Goal: Task Accomplishment & Management: Complete application form

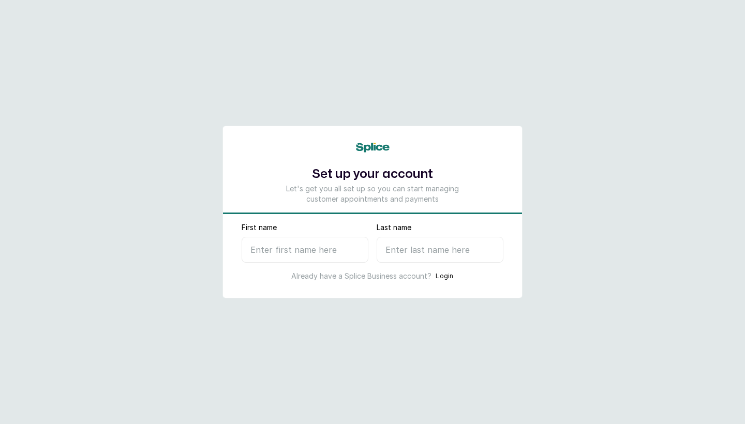
click at [275, 254] on input "First name" at bounding box center [305, 250] width 127 height 26
type input "c"
type input "Chiamaka"
click at [449, 251] on input "Last name" at bounding box center [440, 250] width 127 height 26
type input "O"
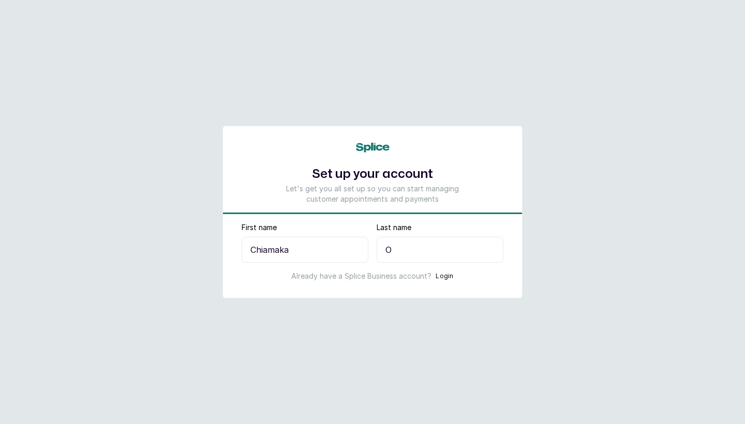
select select "NG"
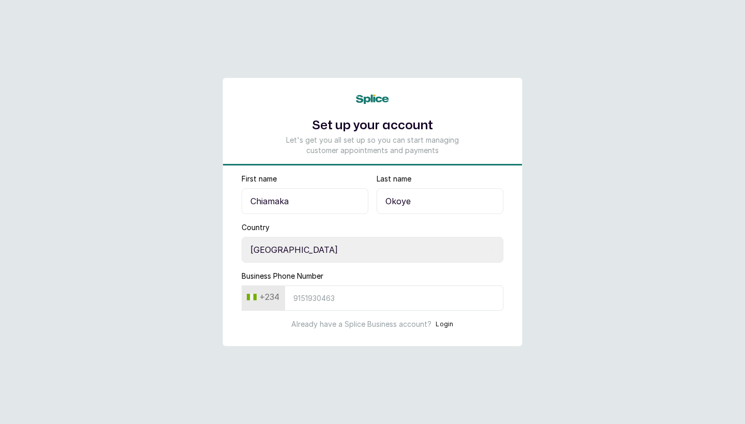
type input "Okoye"
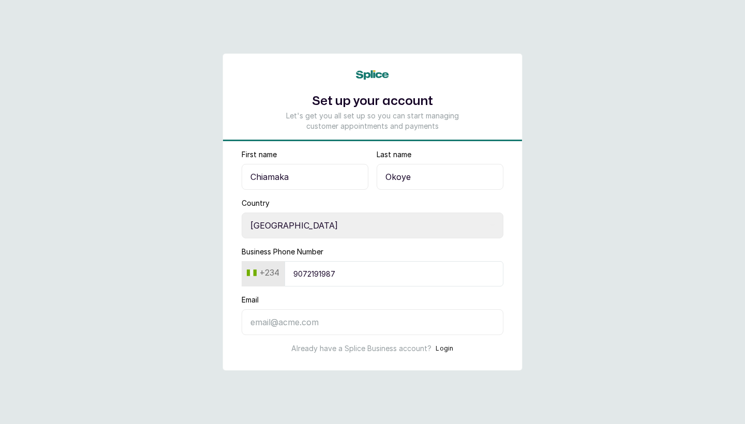
type input "9072191987"
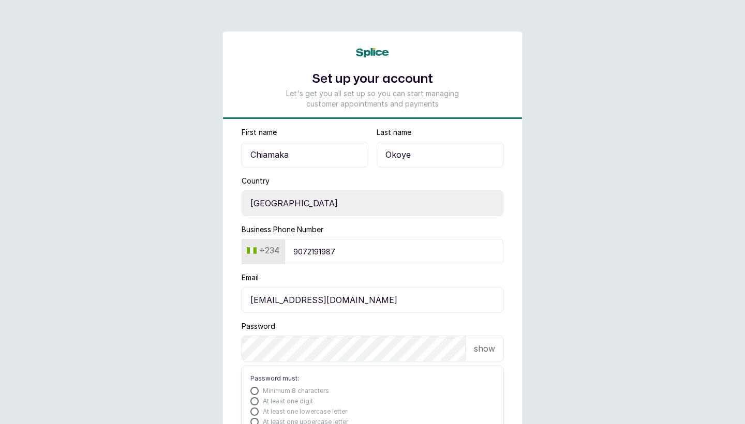
type input "chiamakaokoye247@gmail.com"
click at [481, 350] on p "show" at bounding box center [484, 349] width 21 height 12
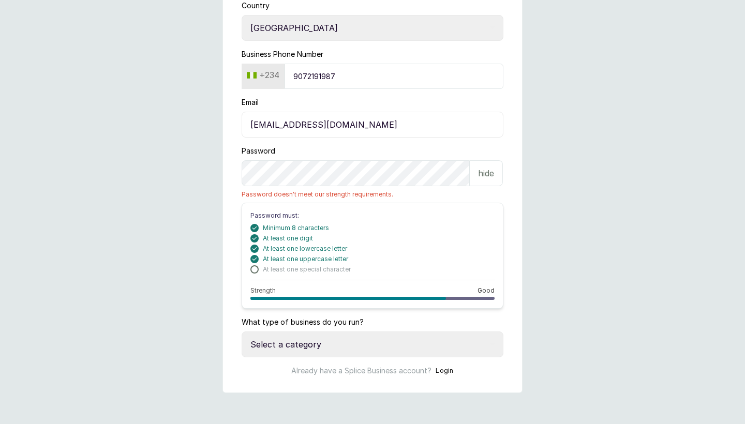
scroll to position [163, 0]
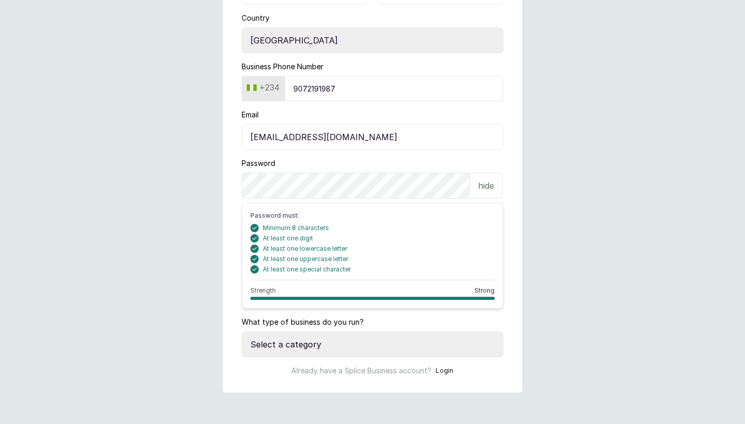
select select "more_than_one_location"
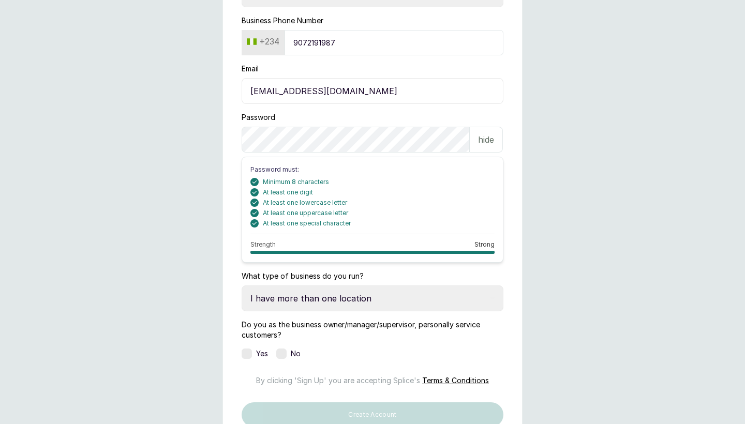
scroll to position [209, 0]
click at [247, 353] on label at bounding box center [247, 354] width 10 height 10
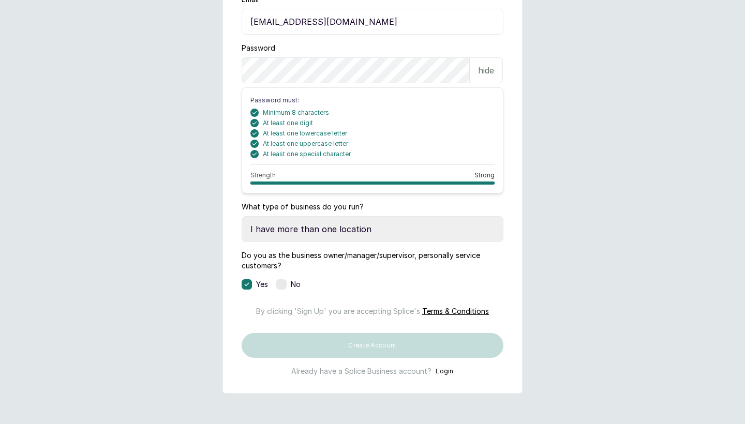
scroll to position [282, 0]
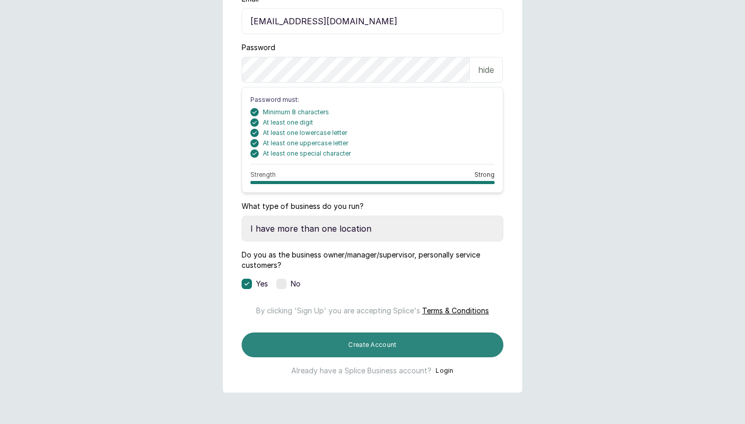
click at [335, 358] on button "Create Account" at bounding box center [373, 345] width 262 height 25
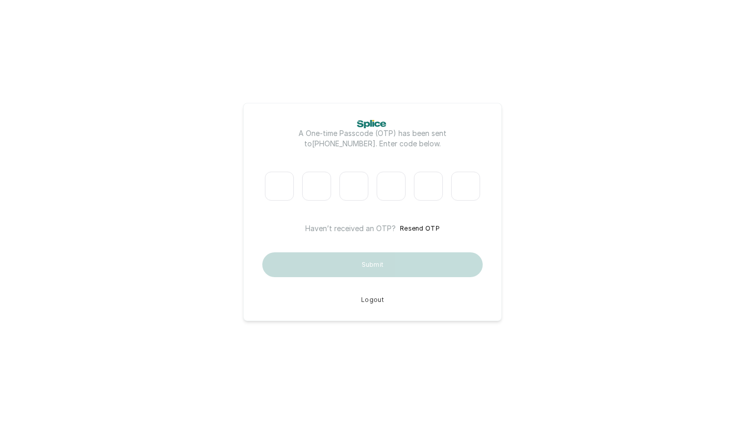
click at [289, 189] on input "Please enter verification code. Digit 1" at bounding box center [279, 186] width 29 height 29
click at [411, 229] on button "Resend OTP" at bounding box center [420, 229] width 40 height 10
click at [372, 301] on button "Logout" at bounding box center [372, 300] width 23 height 8
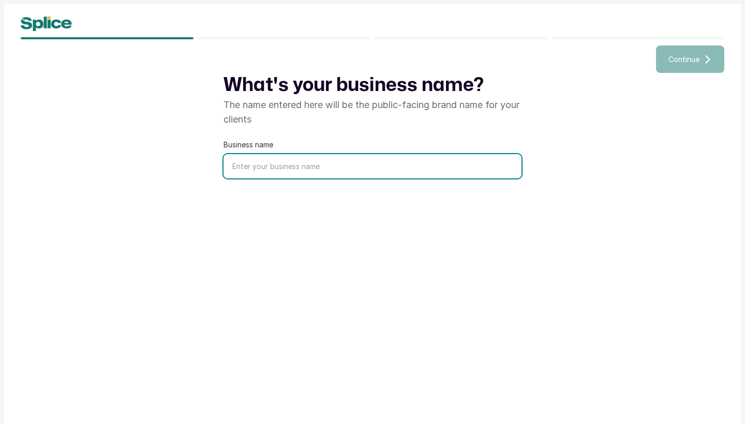
click at [311, 168] on input "text" at bounding box center [373, 166] width 298 height 24
type input "Skinova Clinics"
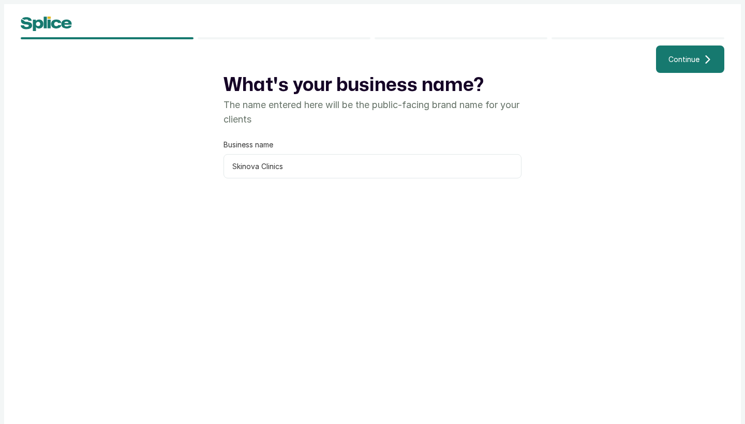
click at [669, 62] on span "Continue" at bounding box center [683, 59] width 31 height 11
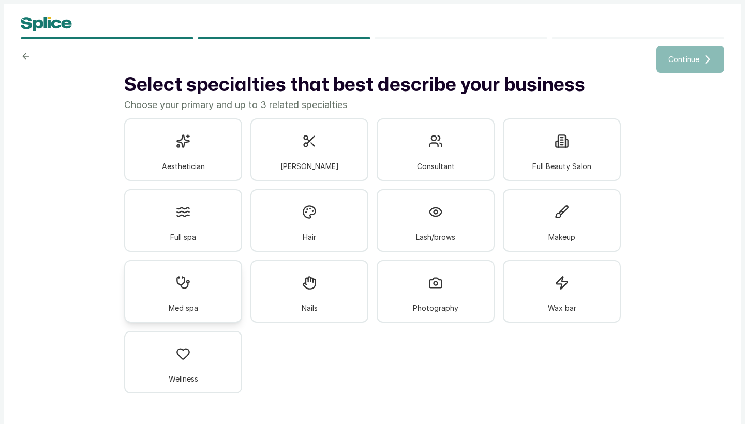
click at [198, 308] on span "Med spa" at bounding box center [183, 308] width 29 height 11
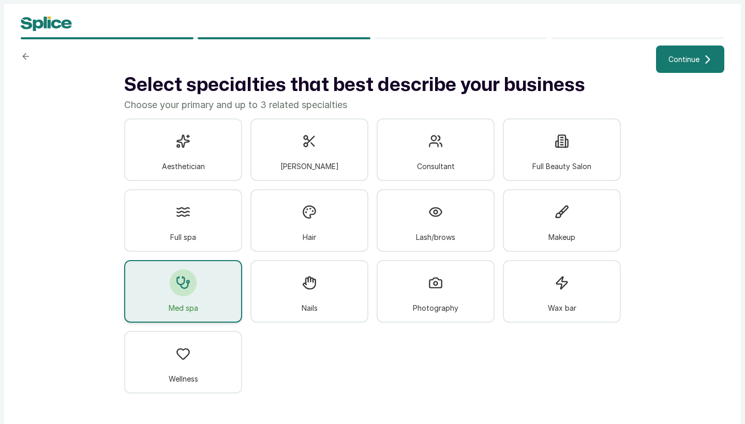
click at [694, 53] on button "Continue" at bounding box center [690, 59] width 68 height 27
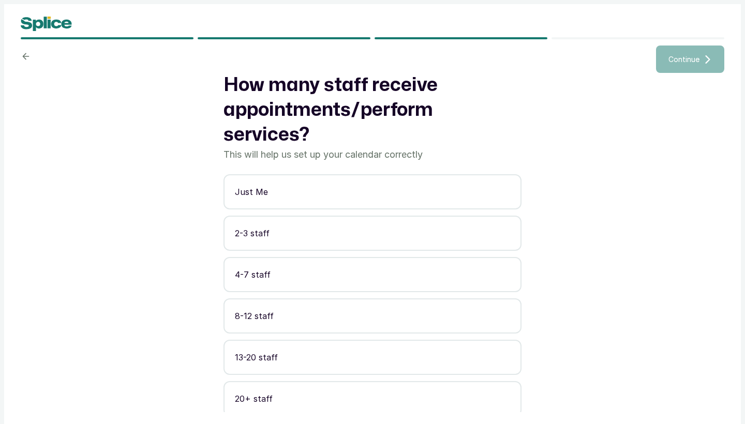
click at [278, 235] on p "2-3 staff" at bounding box center [372, 233] width 275 height 12
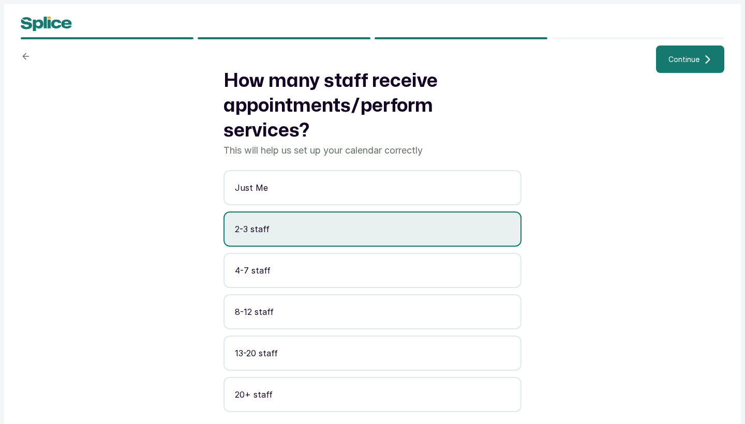
scroll to position [4, 0]
click at [671, 59] on span "Continue" at bounding box center [683, 59] width 31 height 11
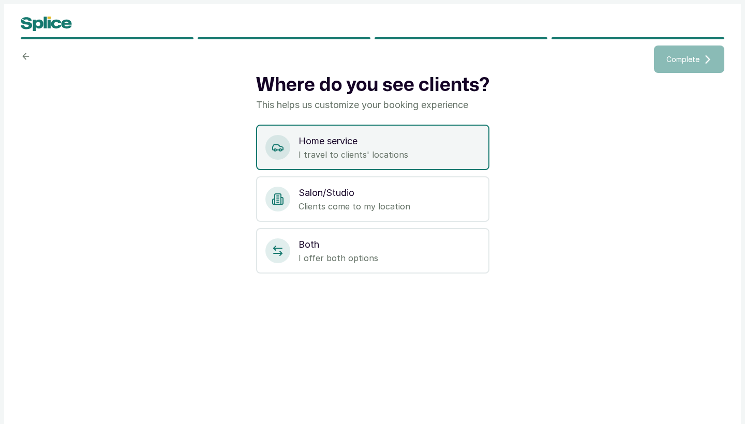
scroll to position [0, 0]
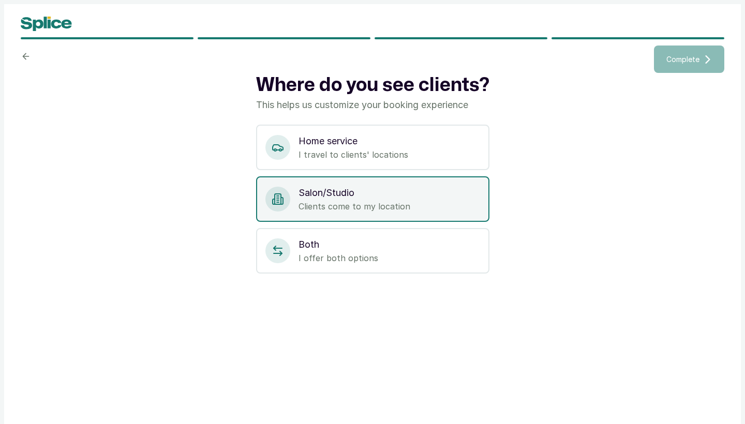
click at [427, 215] on div "Salon/Studio Clients come to my location" at bounding box center [372, 199] width 233 height 46
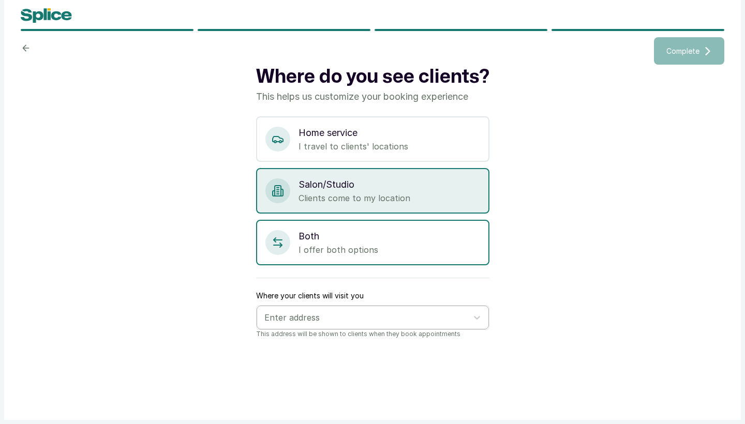
scroll to position [8, 0]
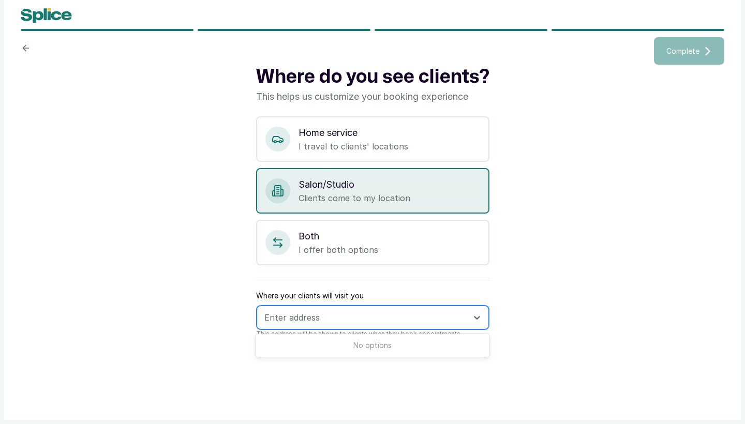
click at [316, 320] on div "Enter address" at bounding box center [363, 317] width 198 height 11
click at [371, 353] on div "No options" at bounding box center [372, 345] width 233 height 19
click at [376, 344] on div "No options" at bounding box center [372, 345] width 233 height 19
click at [373, 331] on p "This address will be shown to clients when they book appointments" at bounding box center [372, 334] width 233 height 8
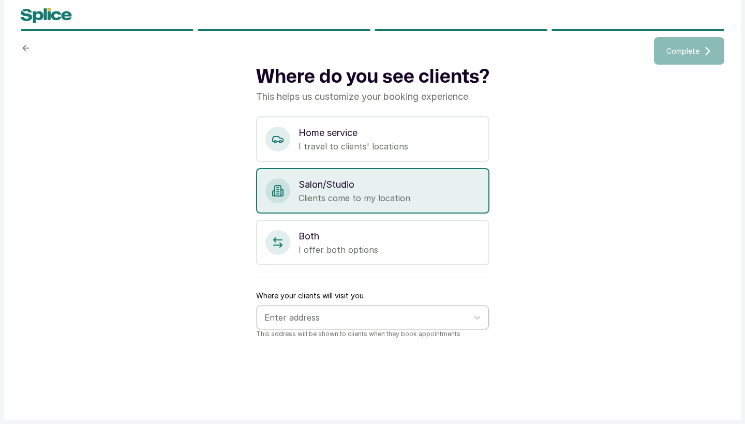
click at [370, 319] on div at bounding box center [363, 317] width 198 height 13
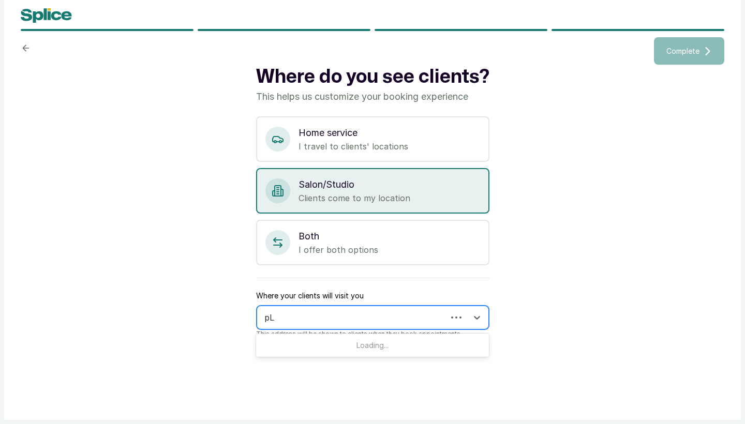
type input "p"
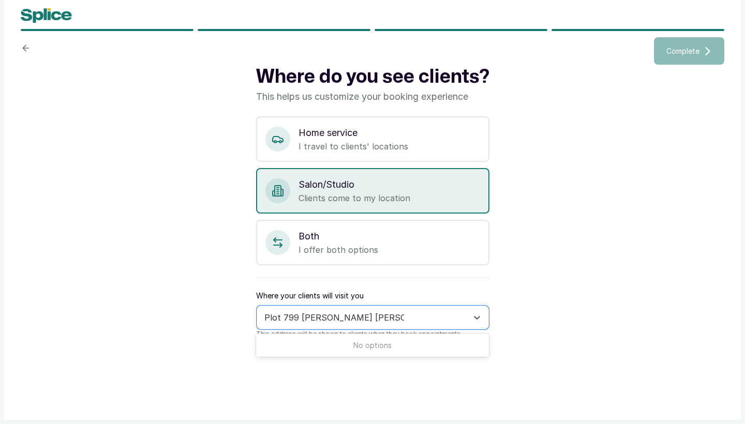
type input "Plot 799 Olajide Laleye Jahi, Abuja"
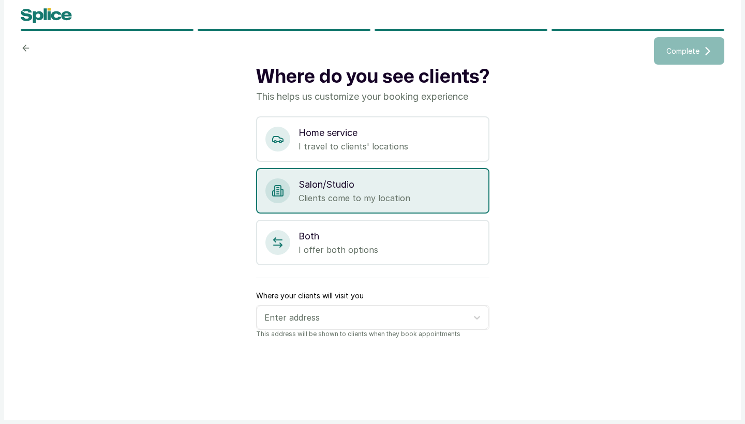
click at [664, 75] on div "Where do you see clients? This helps us customize your booking experience Home …" at bounding box center [373, 234] width 704 height 339
click at [410, 332] on p "This address will be shown to clients when they book appointments" at bounding box center [372, 334] width 233 height 8
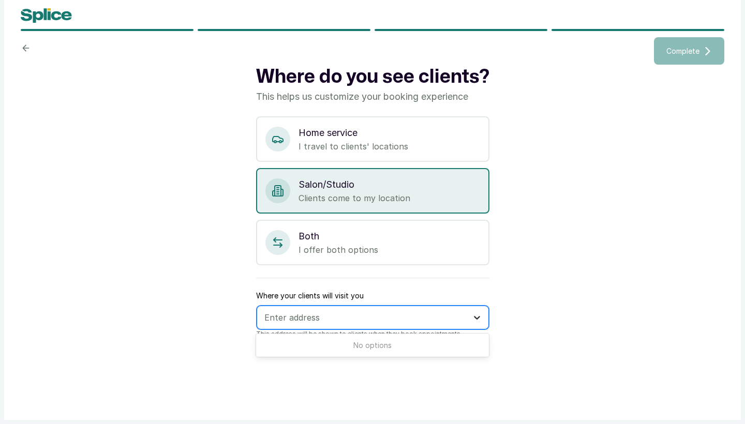
click at [475, 316] on icon at bounding box center [477, 317] width 10 height 10
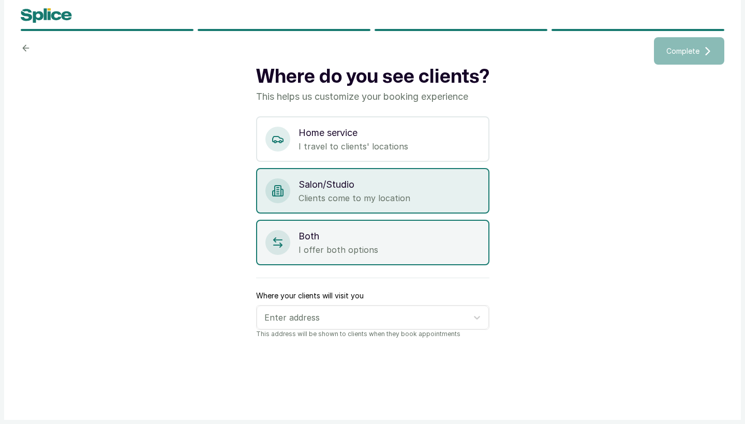
click at [348, 242] on p "Both" at bounding box center [390, 236] width 182 height 14
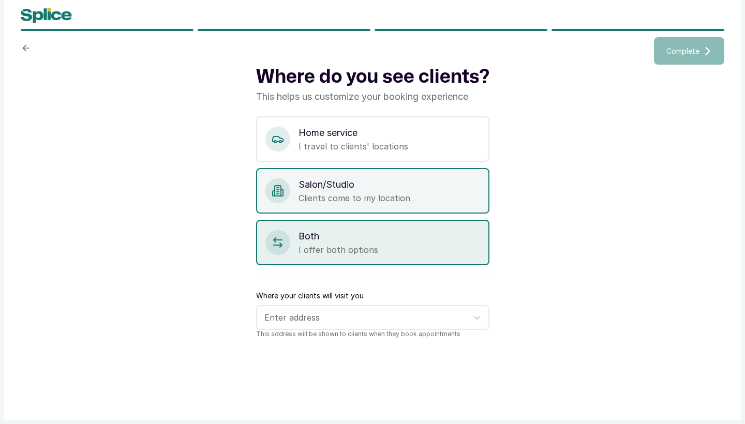
click at [348, 203] on p "Clients come to my location" at bounding box center [390, 198] width 182 height 12
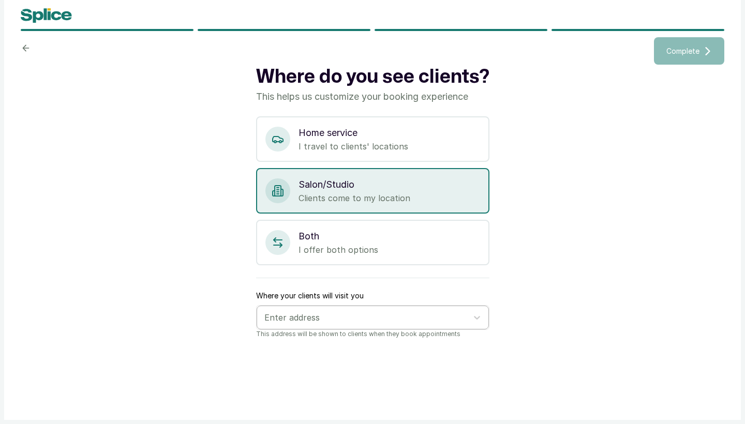
click at [309, 318] on div "Enter address" at bounding box center [363, 317] width 198 height 11
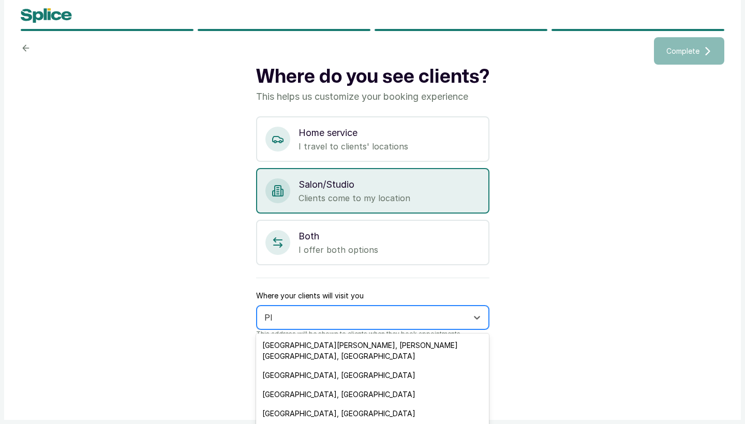
type input "P"
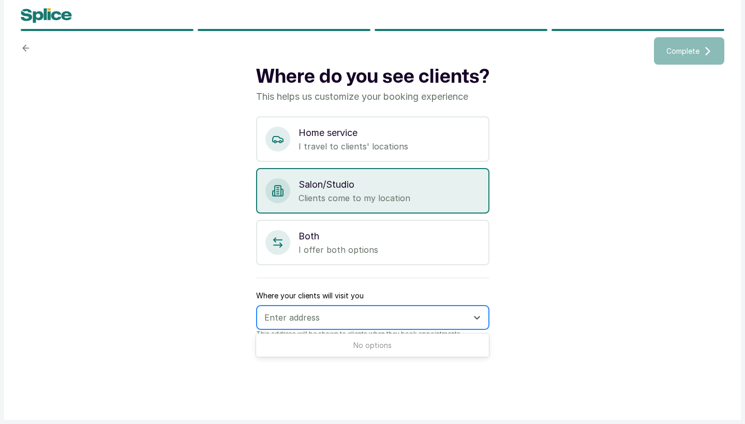
type input "a"
type input "Abuja"
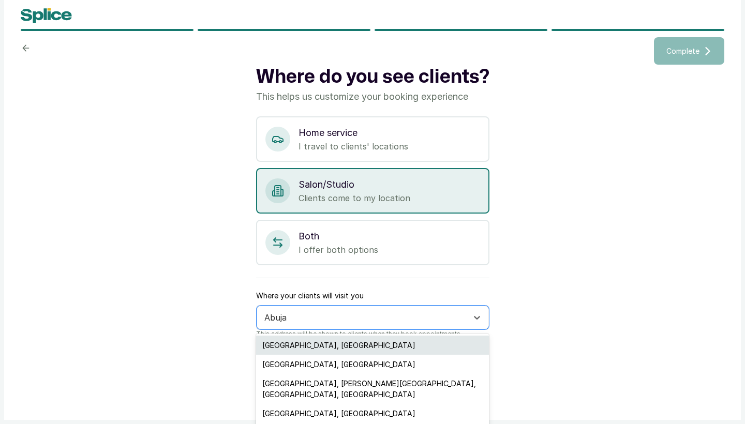
click at [299, 350] on div "Abuja, Nigeria" at bounding box center [372, 345] width 233 height 19
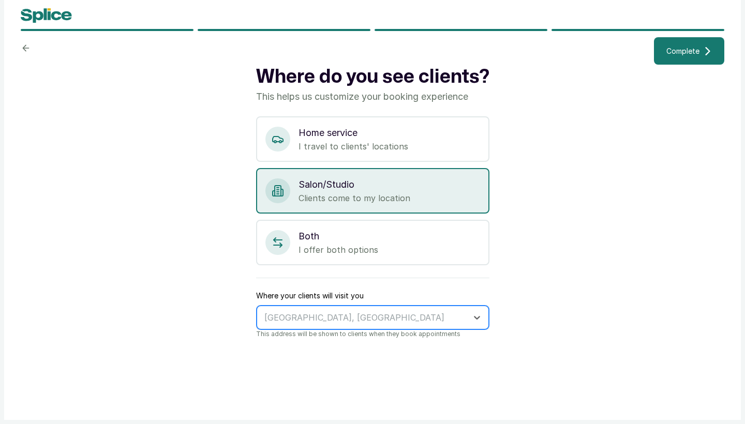
click at [293, 314] on div "Abuja, Nigeria" at bounding box center [363, 317] width 198 height 11
click at [296, 319] on div "Abuja, Nigeria" at bounding box center [363, 317] width 198 height 11
drag, startPoint x: 300, startPoint y: 318, endPoint x: 373, endPoint y: 317, distance: 73.5
click at [374, 318] on div "Plot 799, Olajide laleye jahi" at bounding box center [363, 317] width 198 height 13
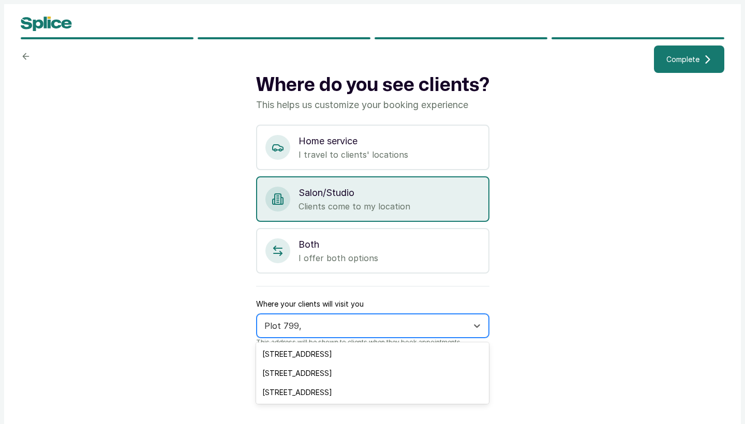
scroll to position [0, 0]
click at [264, 325] on input "Plot 799," at bounding box center [285, 325] width 42 height 11
drag, startPoint x: 282, startPoint y: 325, endPoint x: 328, endPoint y: 320, distance: 46.3
click at [328, 323] on div "Jahi Plot 799," at bounding box center [363, 325] width 198 height 13
type input "J"
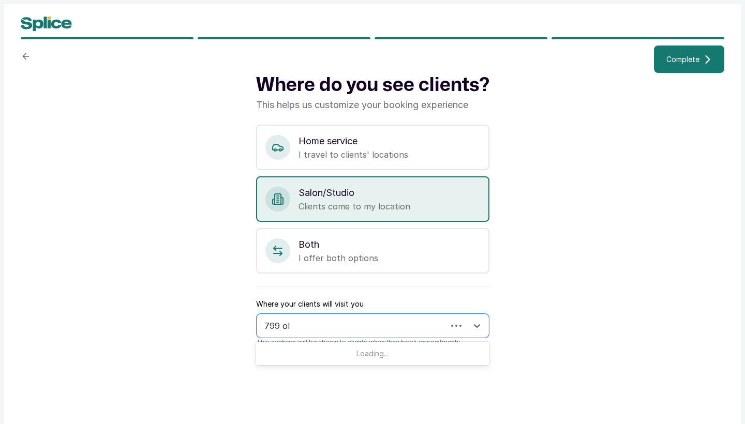
type input "799 ola"
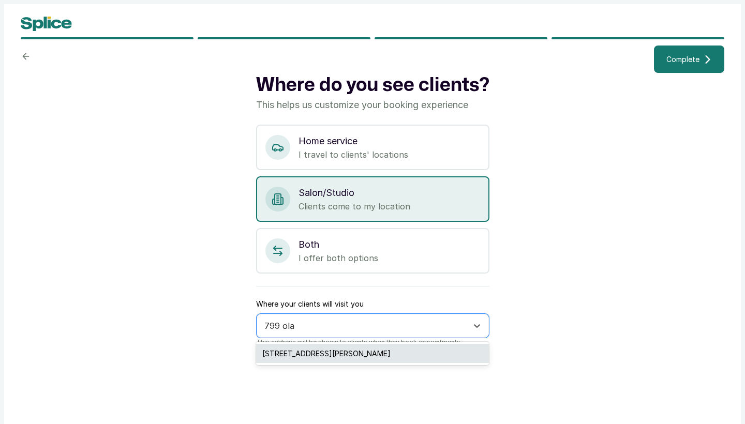
click at [342, 354] on div "[STREET_ADDRESS]" at bounding box center [372, 353] width 233 height 19
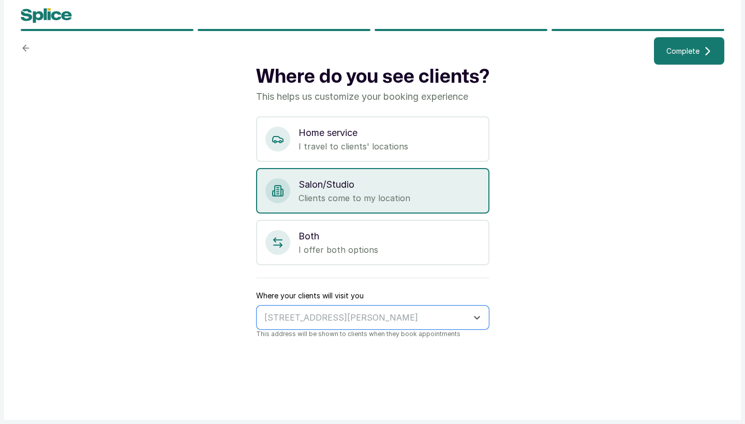
scroll to position [8, 0]
click at [666, 58] on button "Complete" at bounding box center [689, 50] width 70 height 27
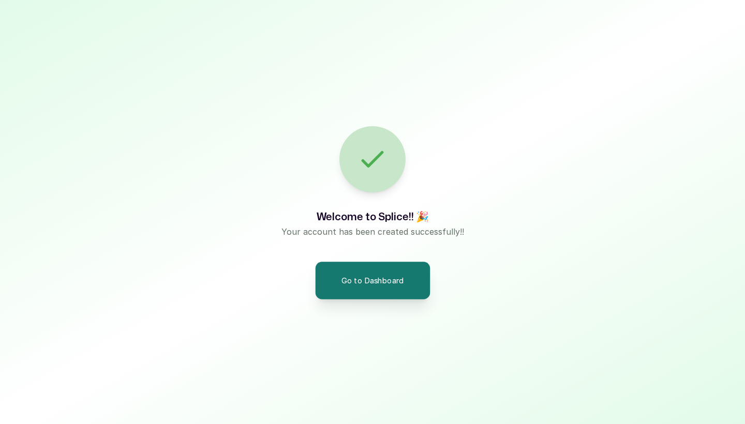
click at [353, 285] on button "Go to Dashboard" at bounding box center [372, 280] width 115 height 37
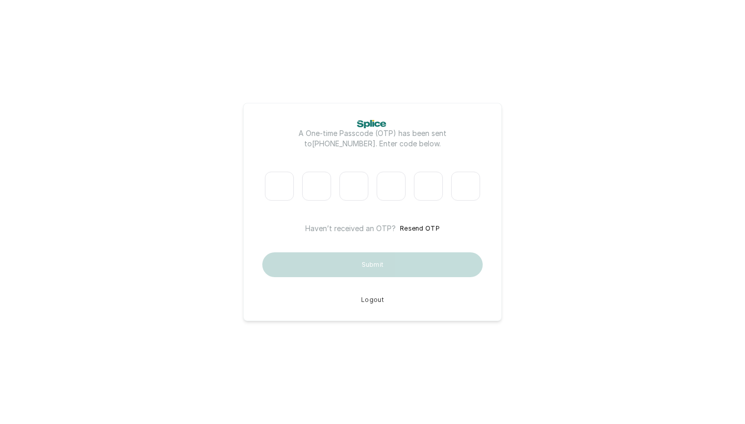
click at [363, 147] on p "A One-time Passcode (OTP) has been sent to [PHONE_NUMBER] . Enter code below." at bounding box center [372, 138] width 207 height 21
click at [278, 198] on input "Please enter verification code. Digit 1" at bounding box center [279, 186] width 29 height 29
type input "2"
type input "3"
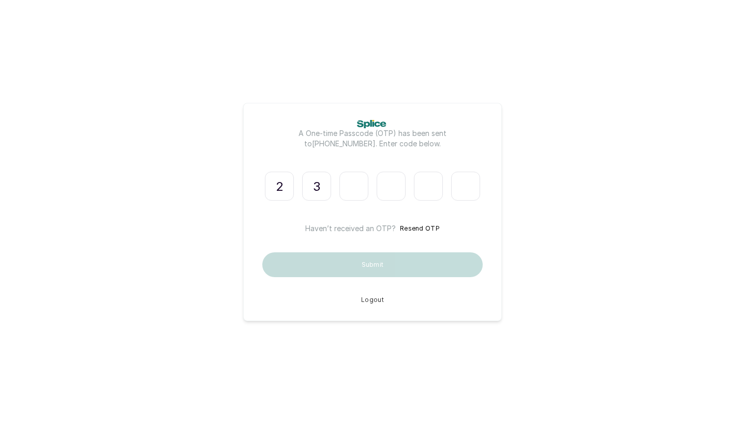
type input "9"
type input "1"
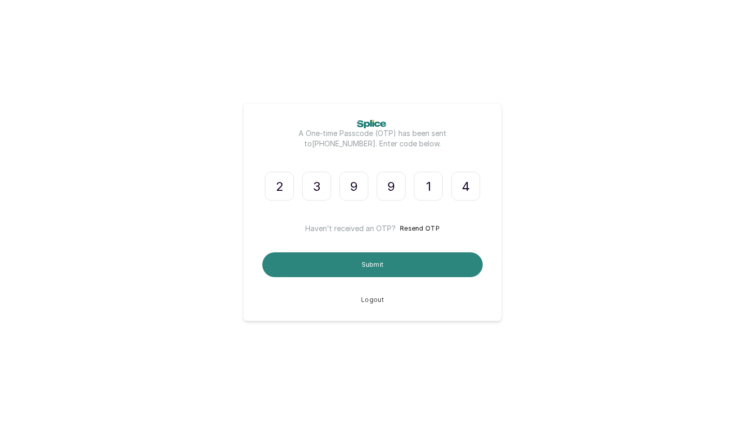
type input "4"
click at [378, 267] on button "Submit" at bounding box center [372, 264] width 220 height 25
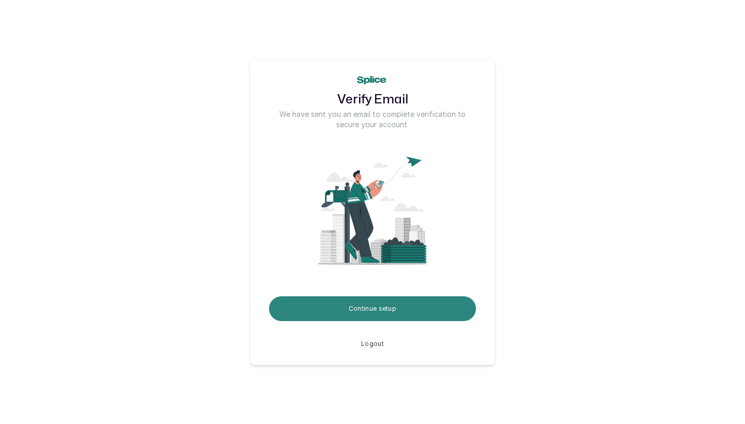
click at [395, 312] on button "Continue setup" at bounding box center [372, 308] width 207 height 25
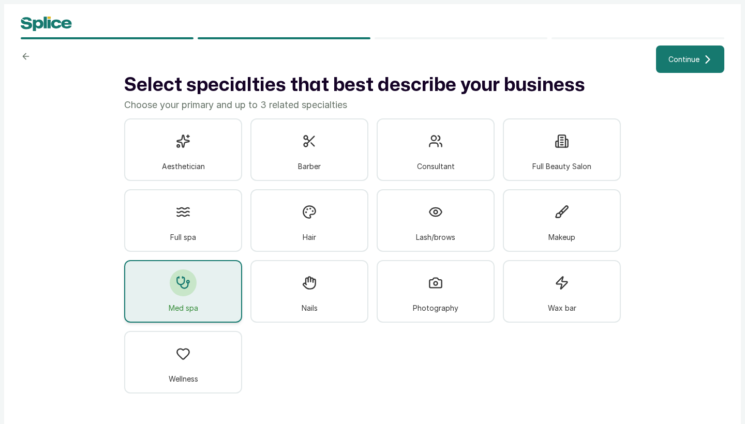
click at [694, 57] on span "Continue" at bounding box center [683, 59] width 31 height 11
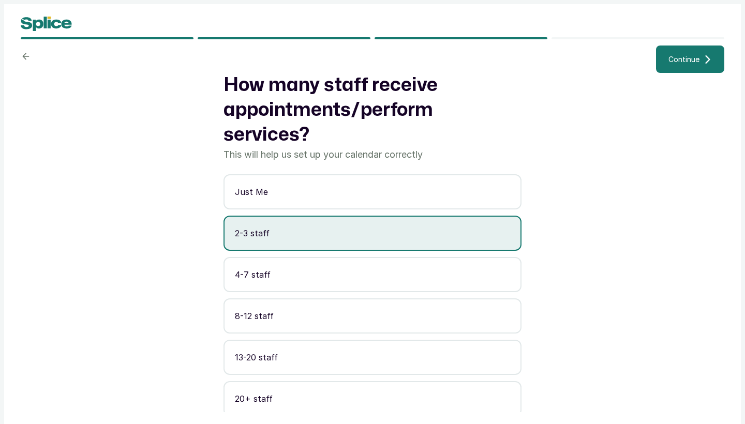
click at [672, 61] on span "Continue" at bounding box center [683, 59] width 31 height 11
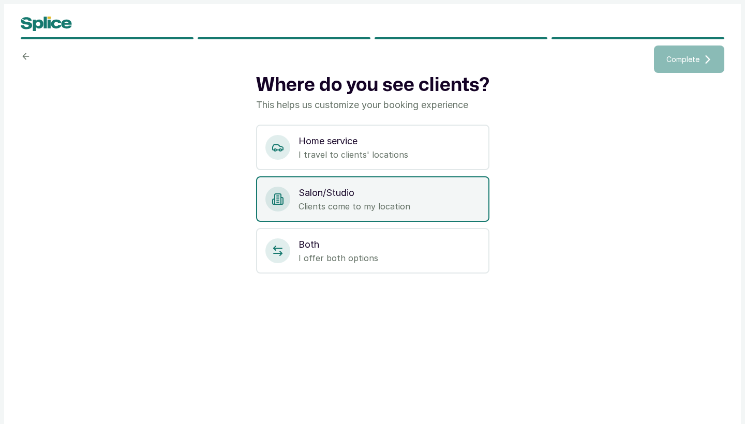
click at [405, 198] on p "Salon/Studio" at bounding box center [390, 193] width 182 height 14
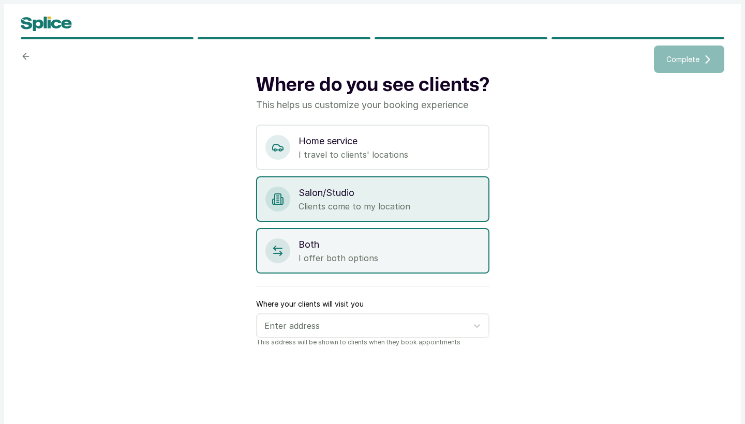
click at [390, 252] on p "I offer both options" at bounding box center [390, 258] width 182 height 12
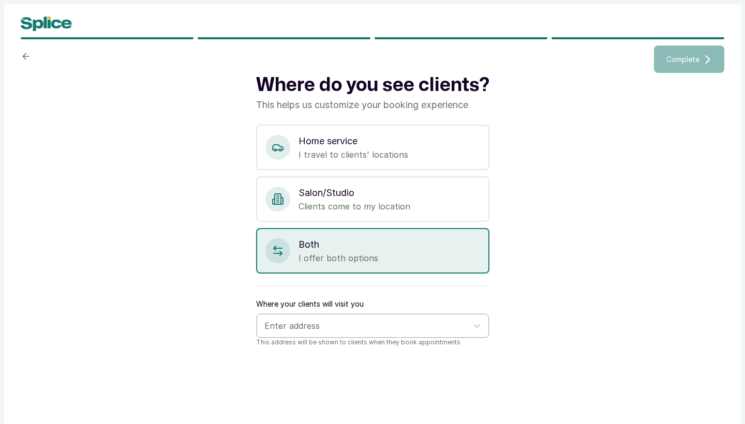
click at [390, 322] on div at bounding box center [363, 325] width 198 height 13
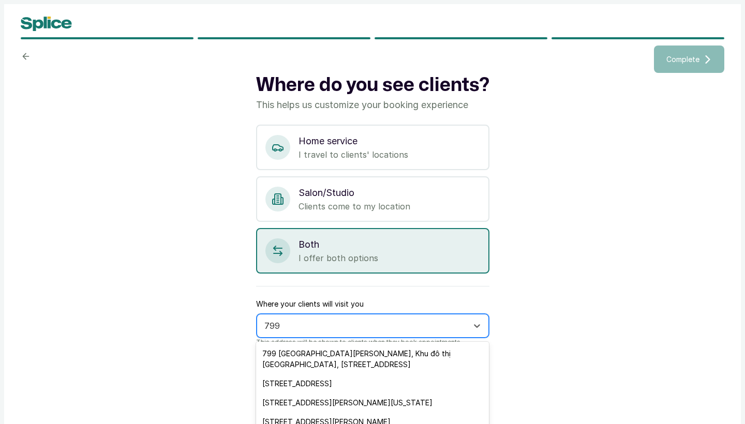
type input "799 o"
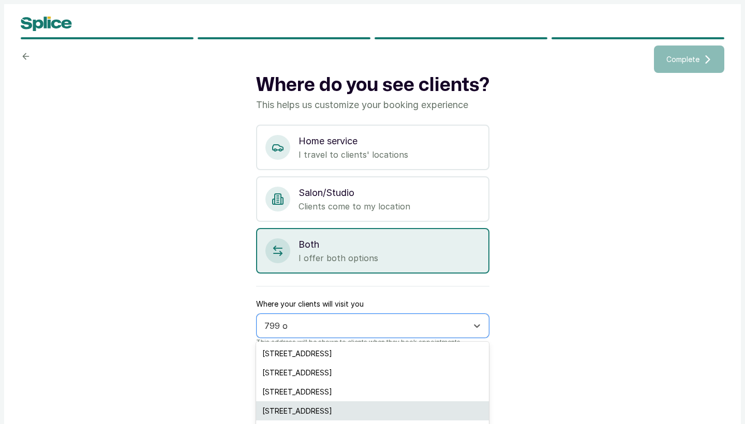
click at [376, 410] on div "[STREET_ADDRESS]" at bounding box center [372, 410] width 233 height 19
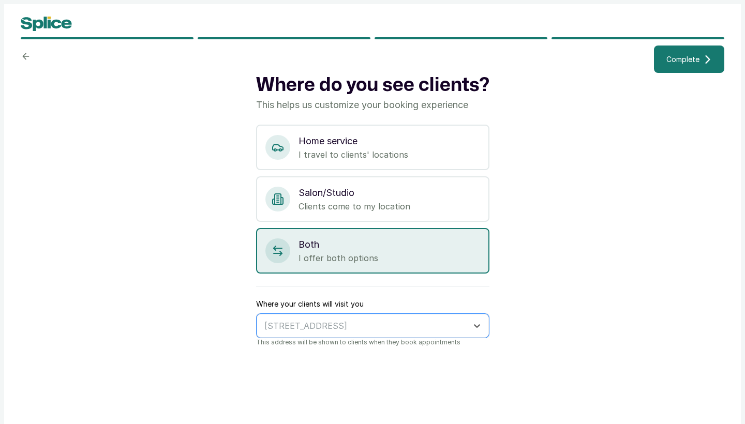
click at [689, 65] on button "Complete" at bounding box center [689, 59] width 70 height 27
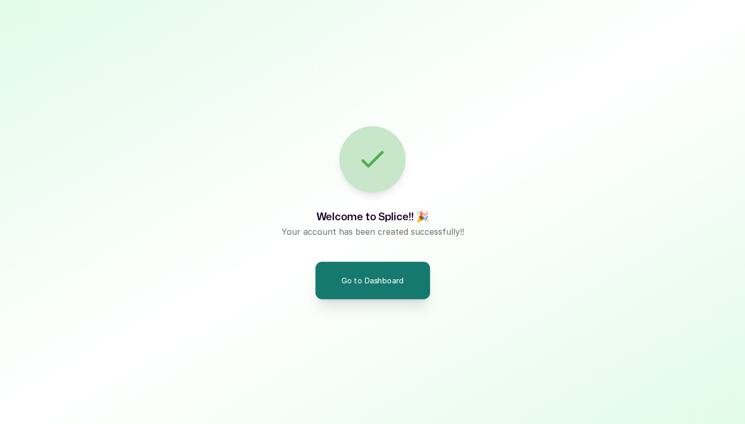
click at [375, 289] on button "Go to Dashboard" at bounding box center [372, 280] width 115 height 37
